Goal: Information Seeking & Learning: Learn about a topic

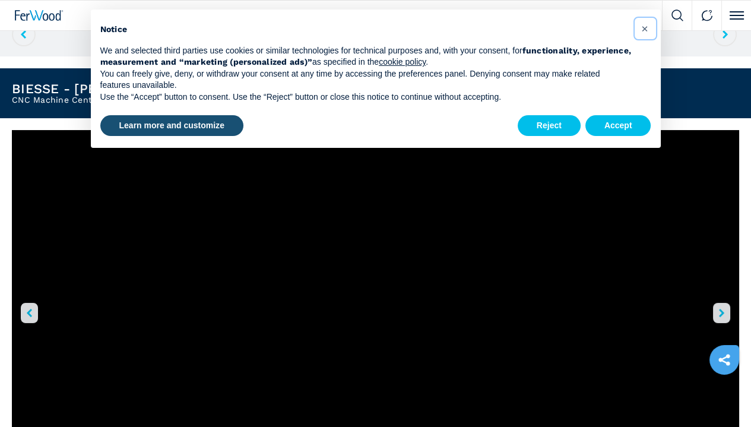
click at [646, 27] on span "×" at bounding box center [644, 28] width 7 height 14
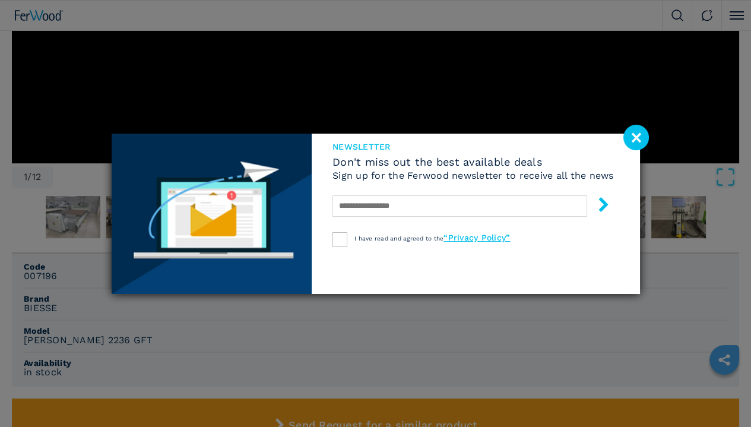
scroll to position [693, 0]
click at [638, 145] on image at bounding box center [637, 138] width 26 height 26
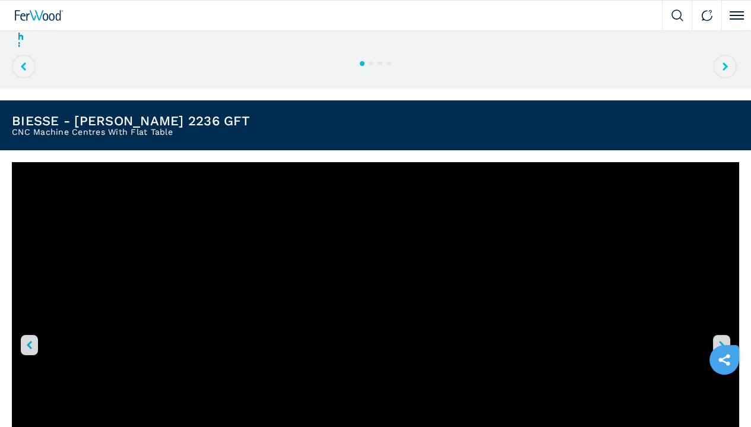
scroll to position [287, 0]
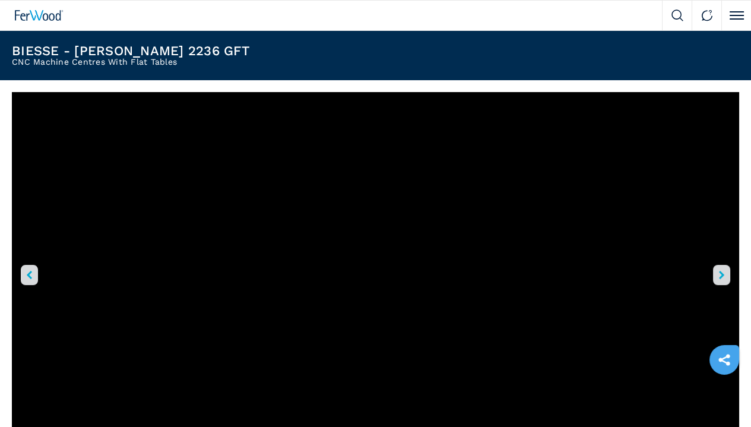
scroll to position [354, 0]
click at [719, 271] on icon "right-button" at bounding box center [721, 275] width 5 height 8
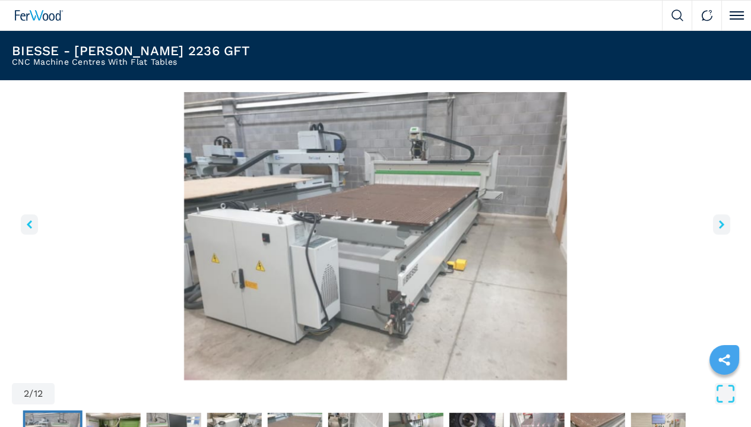
click at [719, 229] on icon "right-button" at bounding box center [721, 224] width 5 height 8
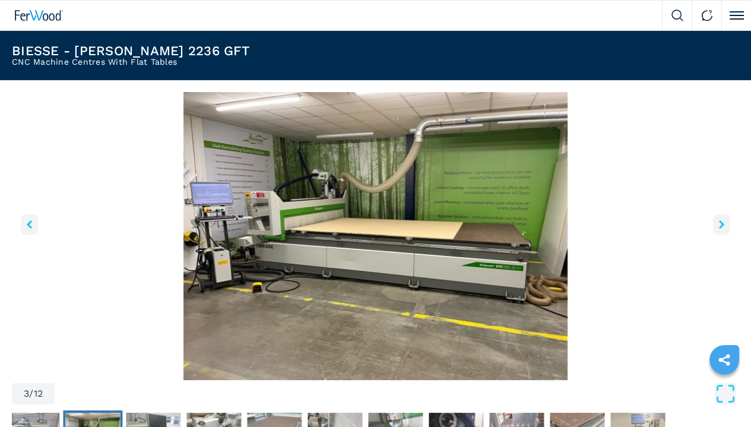
click at [719, 229] on icon "right-button" at bounding box center [721, 224] width 5 height 8
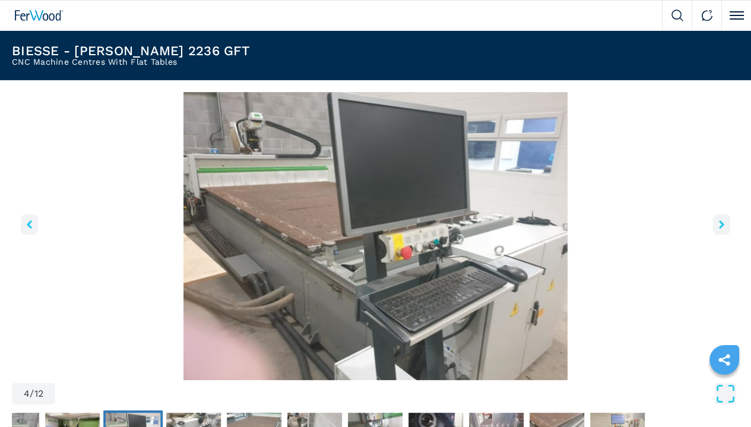
click at [719, 229] on icon "right-button" at bounding box center [721, 224] width 5 height 8
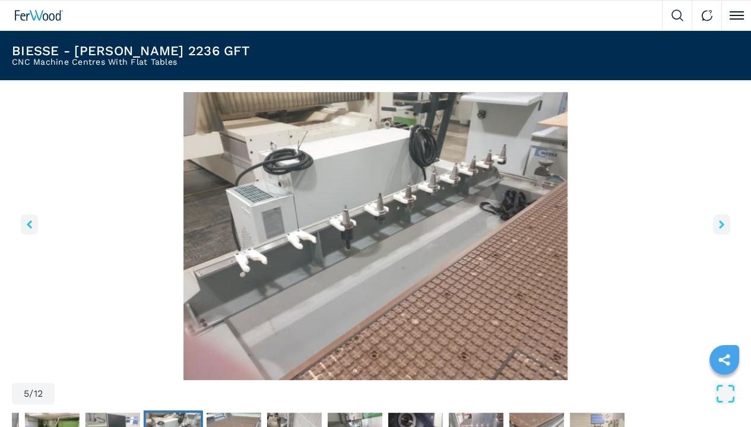
click at [719, 229] on icon "right-button" at bounding box center [721, 224] width 5 height 8
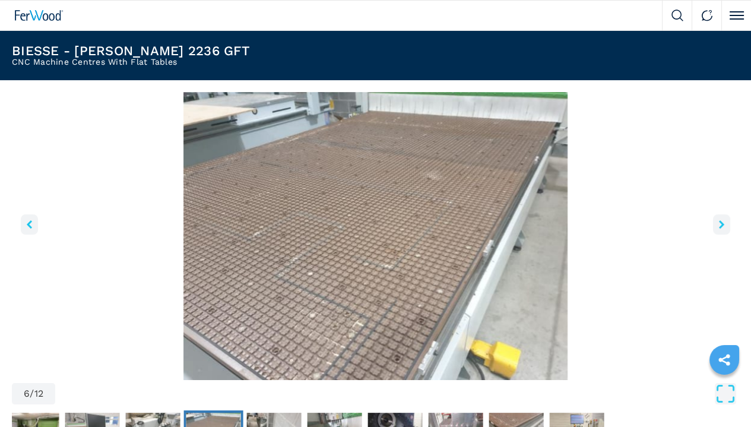
click at [719, 229] on icon "right-button" at bounding box center [721, 224] width 5 height 8
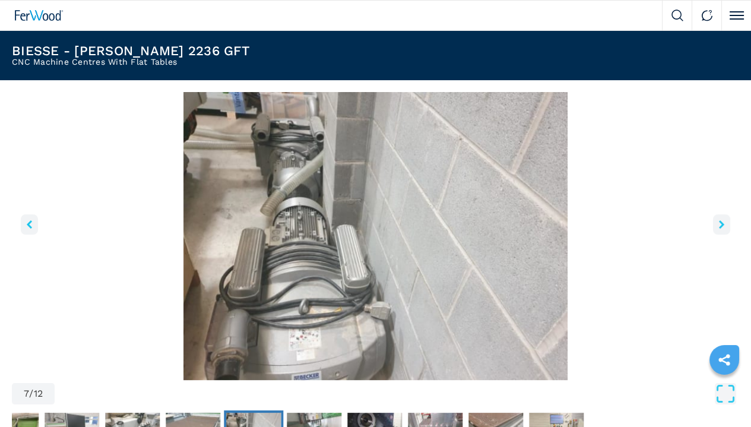
click at [719, 229] on icon "right-button" at bounding box center [721, 224] width 5 height 8
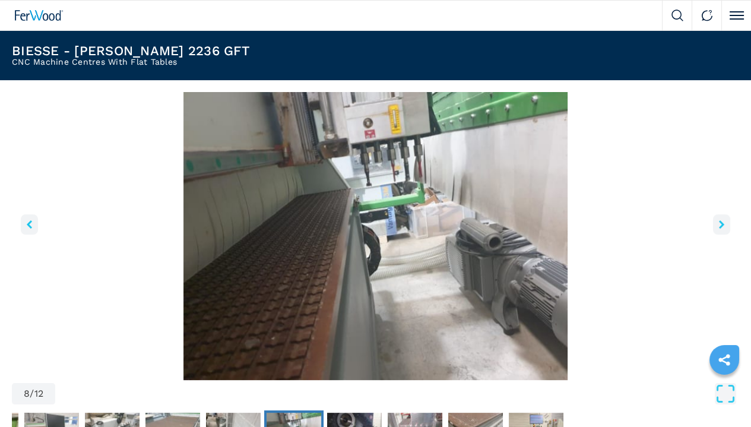
click at [719, 229] on icon "right-button" at bounding box center [721, 224] width 5 height 8
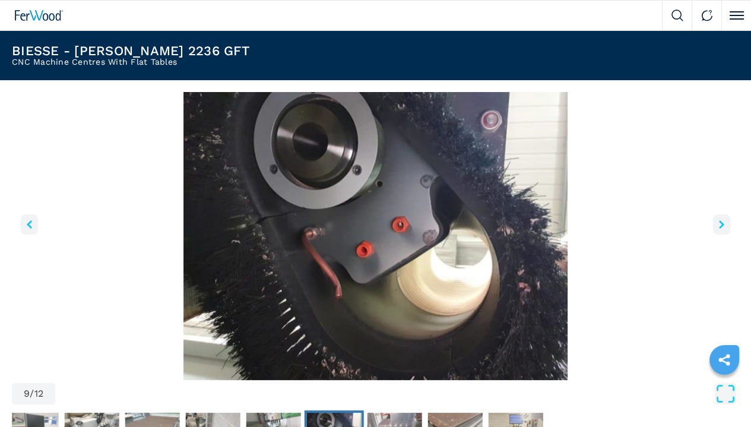
click at [719, 229] on icon "right-button" at bounding box center [721, 224] width 5 height 8
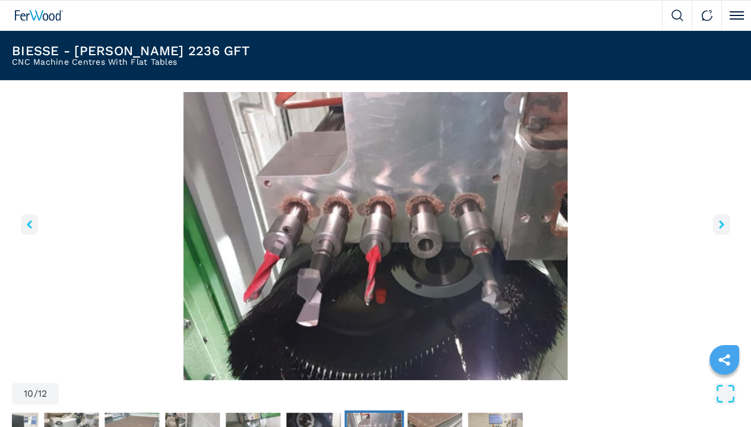
click at [719, 229] on icon "right-button" at bounding box center [721, 224] width 5 height 8
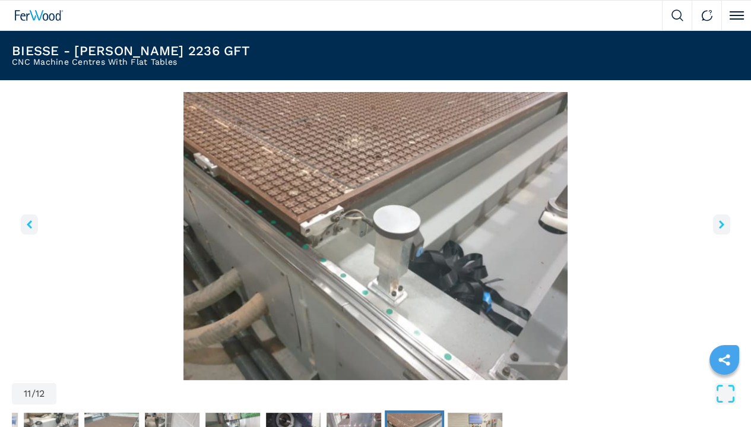
click at [719, 229] on icon "right-button" at bounding box center [721, 224] width 5 height 8
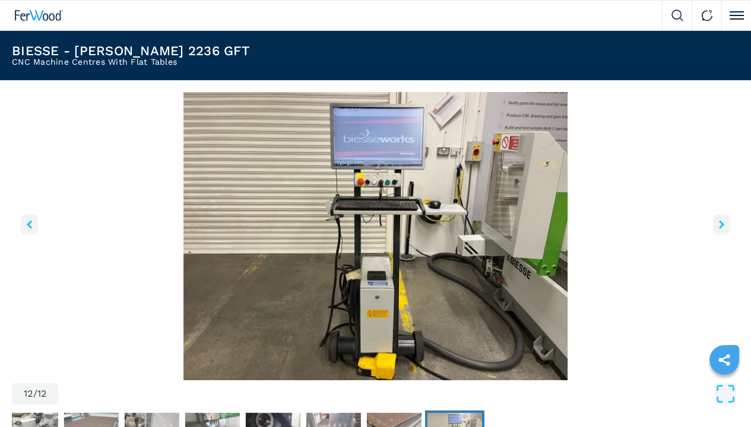
click at [719, 229] on icon "right-button" at bounding box center [721, 224] width 5 height 8
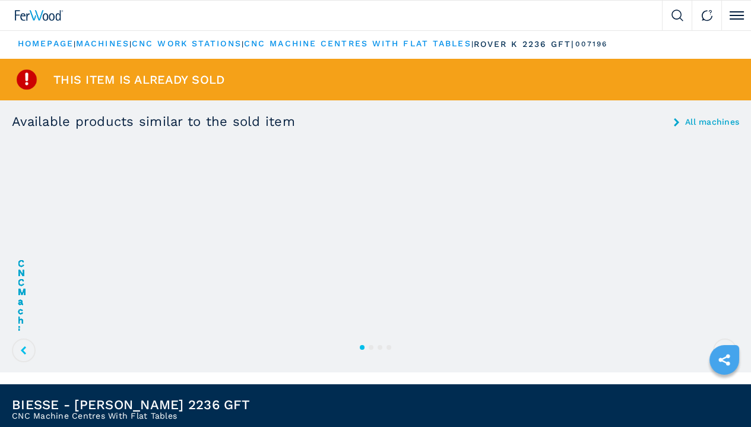
scroll to position [0, 0]
